Goal: Information Seeking & Learning: Learn about a topic

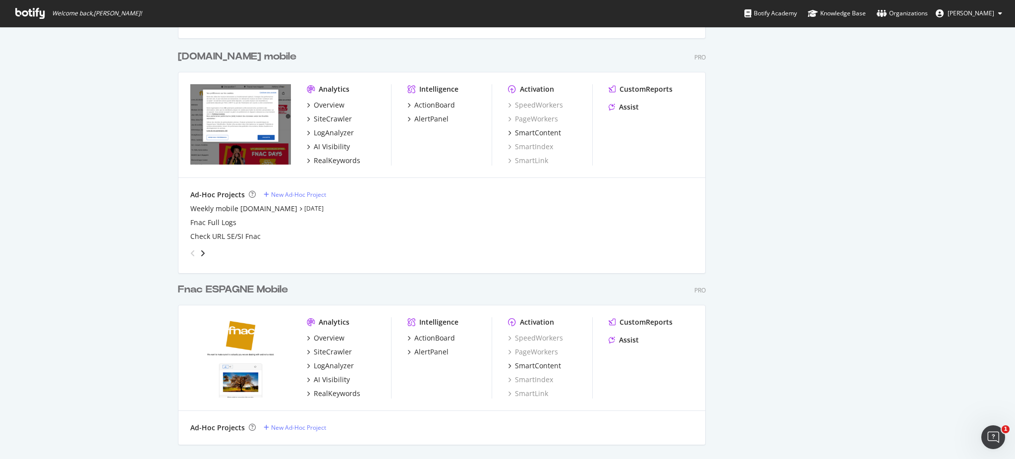
scroll to position [837, 0]
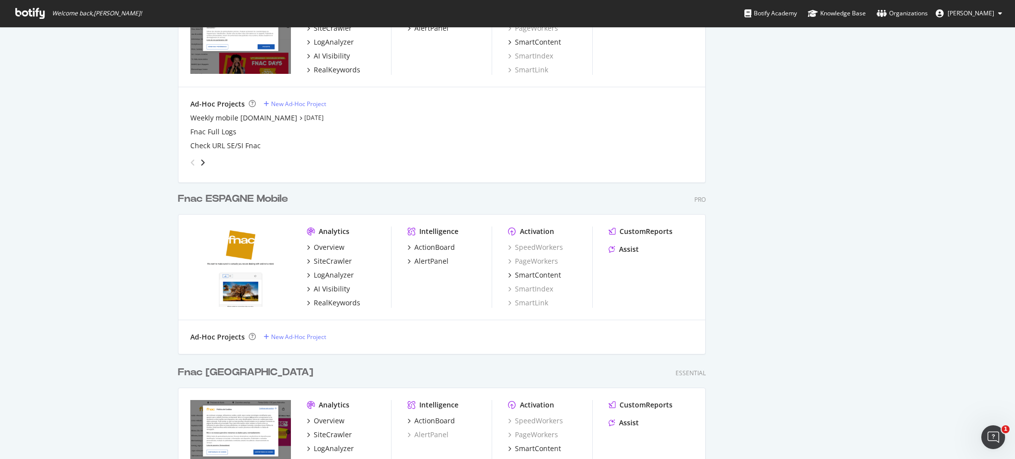
click at [273, 201] on div "Fnac ESPAGNE Mobile" at bounding box center [233, 199] width 110 height 14
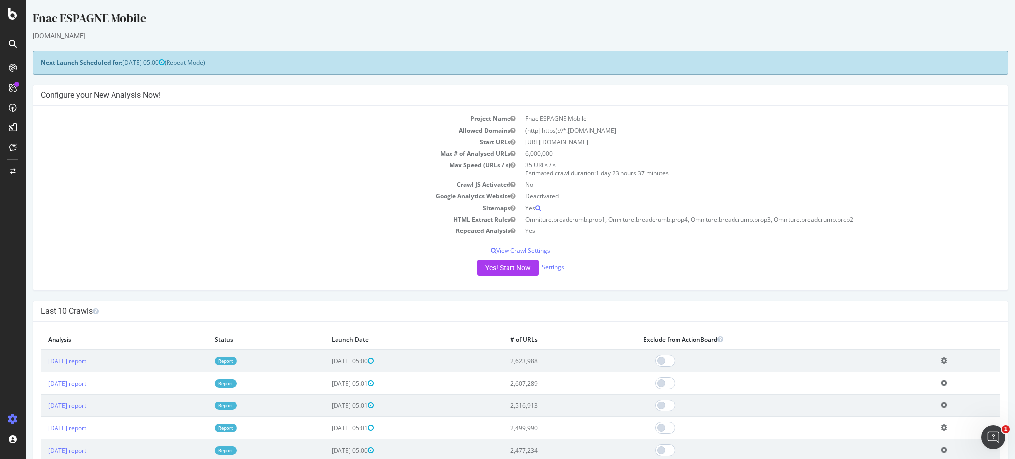
click at [237, 360] on link "Report" at bounding box center [226, 361] width 22 height 8
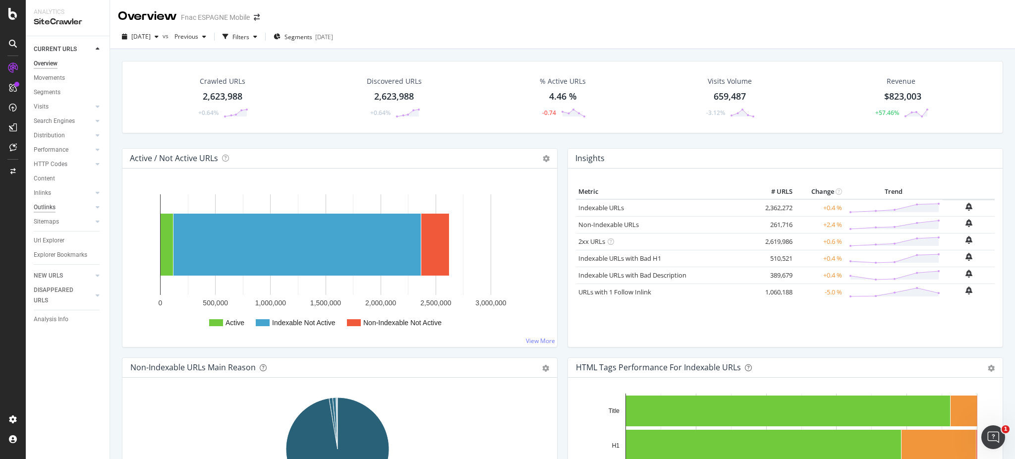
click at [53, 205] on div "Outlinks" at bounding box center [45, 207] width 22 height 10
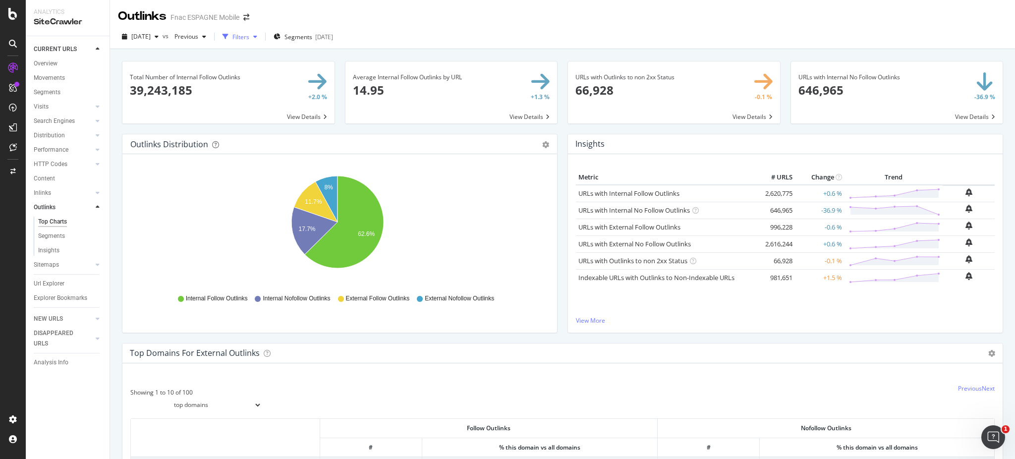
click at [249, 37] on div "Filters" at bounding box center [240, 37] width 17 height 8
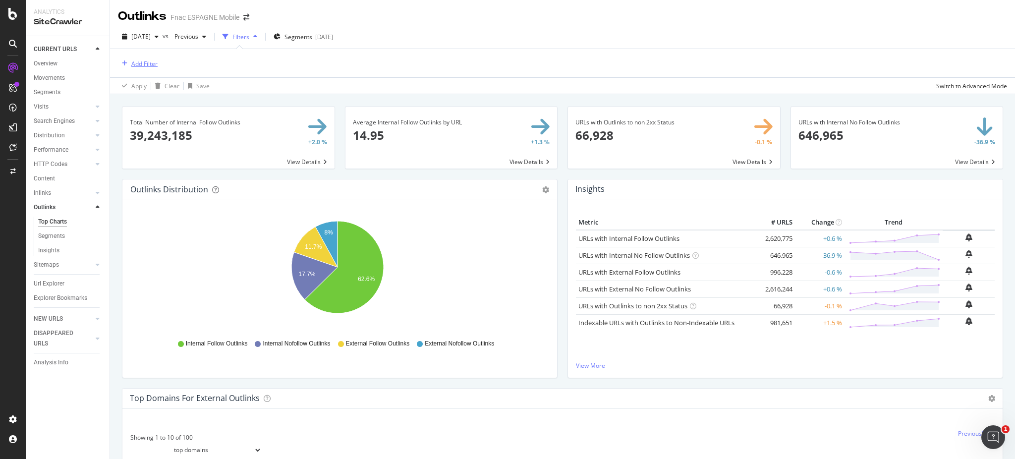
click at [154, 68] on div "Add Filter" at bounding box center [144, 63] width 26 height 8
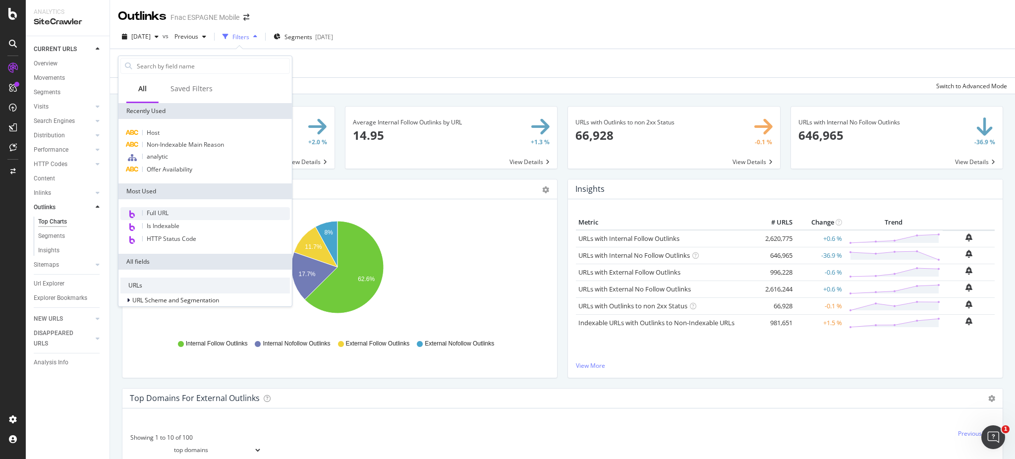
click at [154, 214] on span "Full URL" at bounding box center [158, 213] width 22 height 8
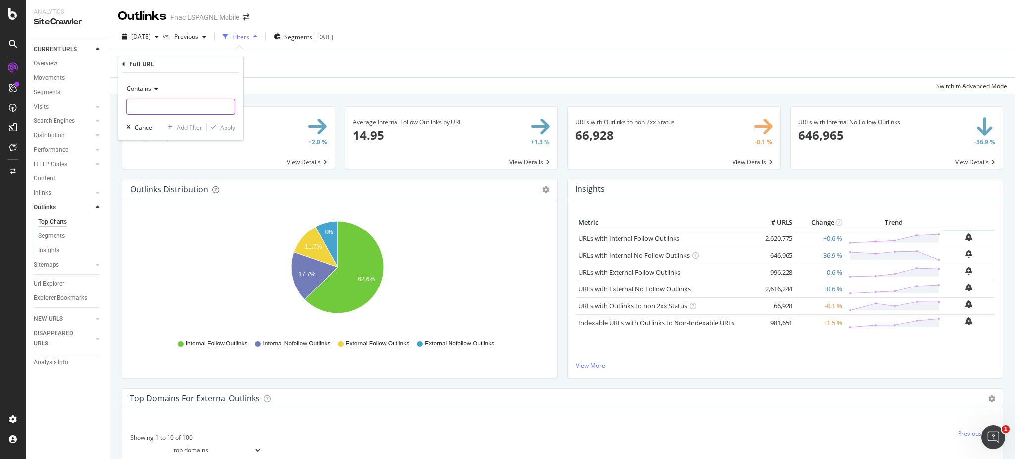
click at [157, 109] on input "text" at bounding box center [181, 107] width 108 height 16
paste input "[URL][DOMAIN_NAME]…"
type input "[URL][DOMAIN_NAME]…"
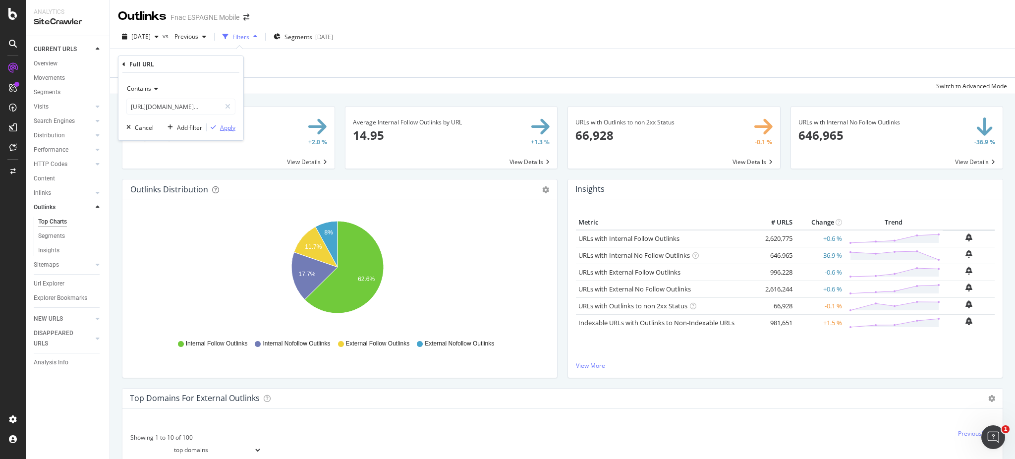
click at [231, 123] on div "Apply" at bounding box center [227, 127] width 15 height 8
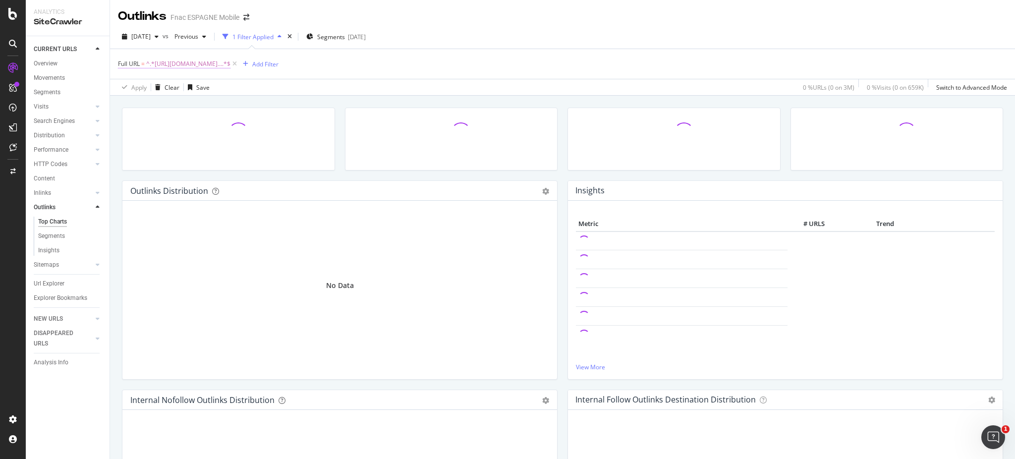
click at [213, 60] on span "^.*[URL][DOMAIN_NAME]….*$" at bounding box center [188, 64] width 84 height 14
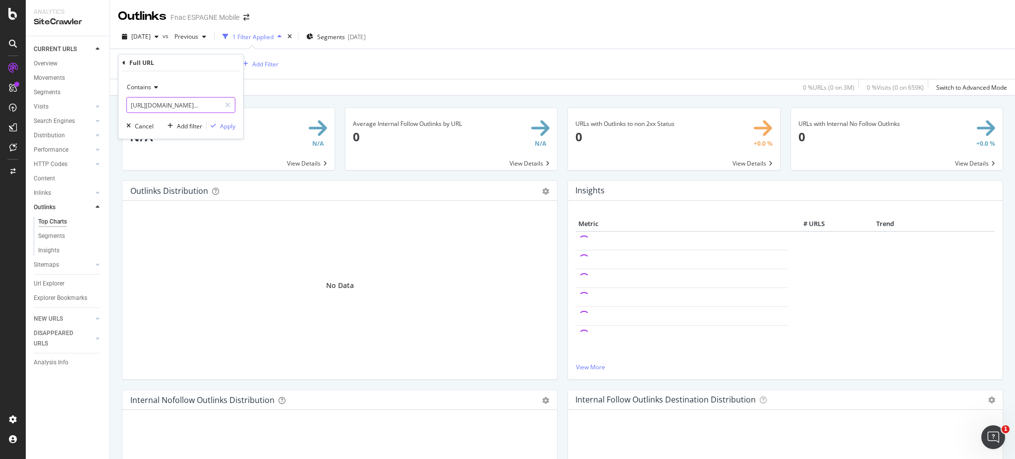
click at [190, 104] on input "[URL][DOMAIN_NAME]…" at bounding box center [174, 105] width 94 height 16
click at [141, 125] on div "Cancel" at bounding box center [144, 125] width 19 height 8
click at [239, 62] on icon at bounding box center [234, 64] width 8 height 10
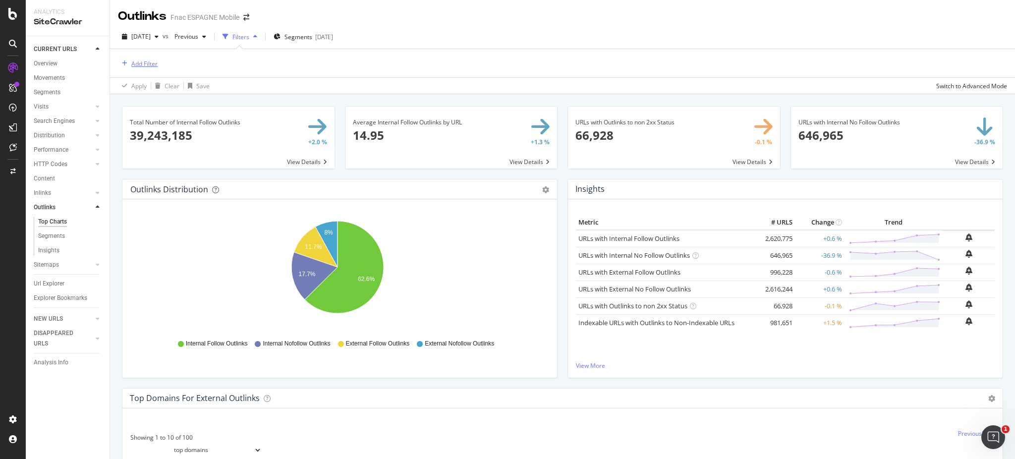
click at [149, 62] on div "Add Filter" at bounding box center [144, 63] width 26 height 8
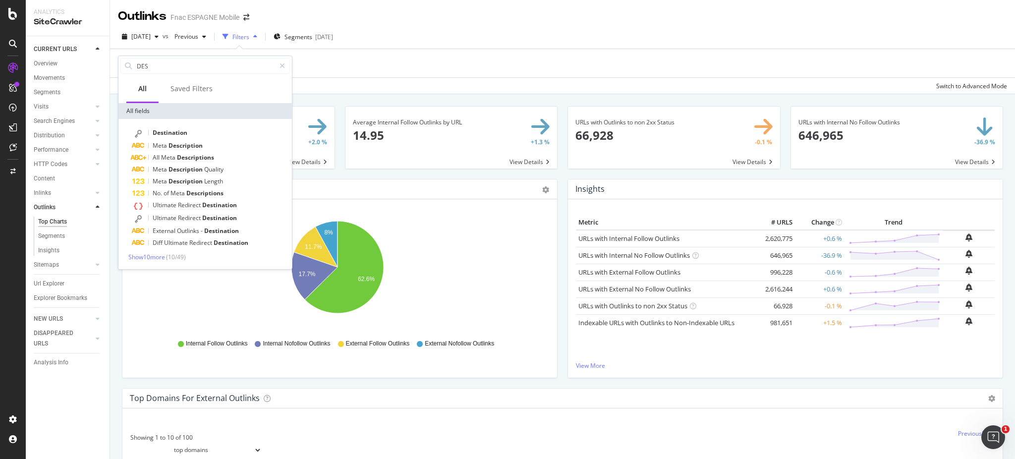
type input "DES"
